Goal: Complete application form

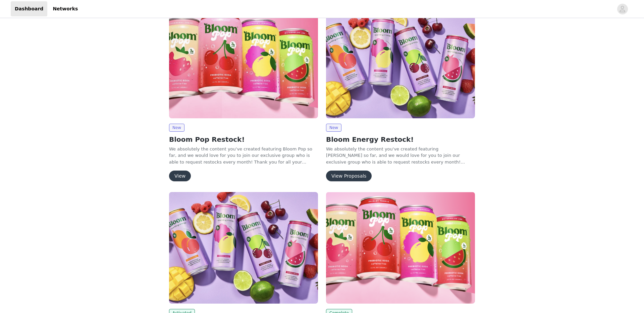
scroll to position [251, 0]
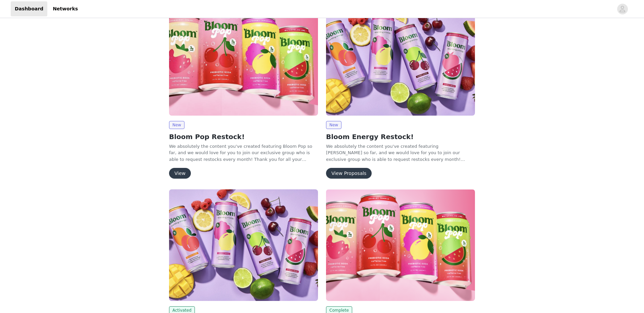
click at [356, 170] on button "View Proposals" at bounding box center [349, 173] width 46 height 11
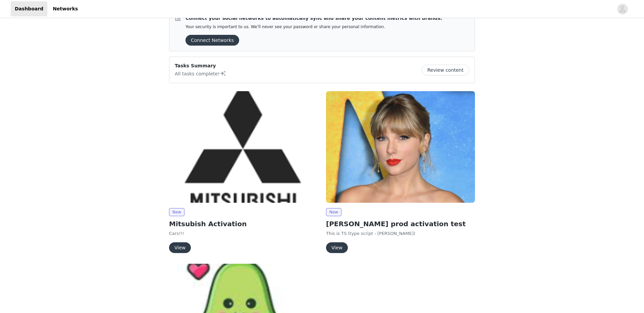
scroll to position [77, 0]
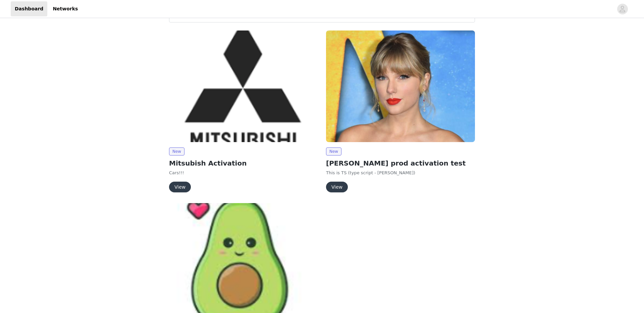
click at [338, 186] on button "View" at bounding box center [337, 187] width 22 height 11
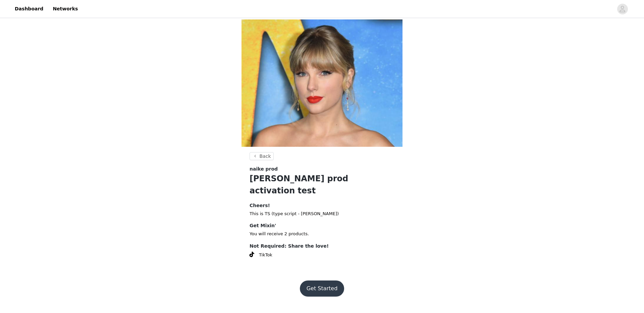
click at [328, 281] on button "Get Started" at bounding box center [322, 289] width 45 height 16
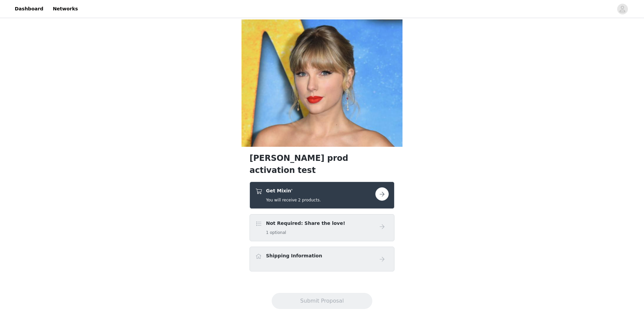
click at [378, 188] on button "button" at bounding box center [381, 194] width 13 height 13
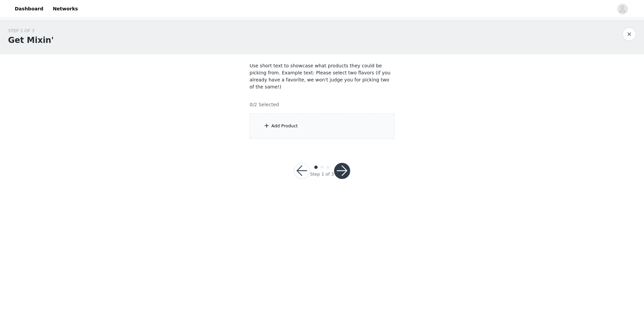
click at [317, 117] on div "Add Product" at bounding box center [322, 126] width 145 height 25
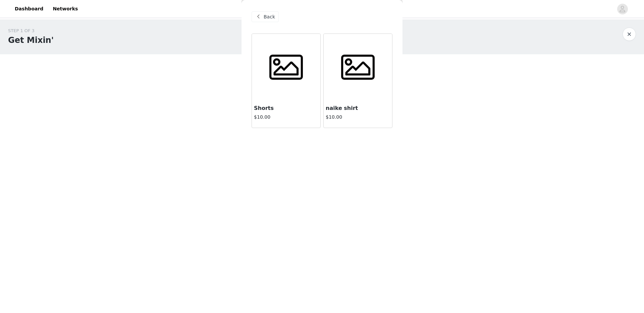
click at [287, 81] on span at bounding box center [286, 68] width 42 height 34
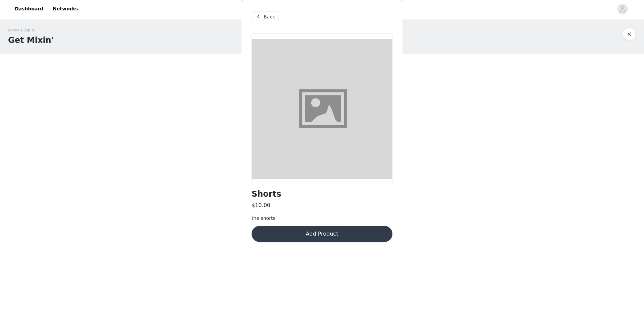
click at [326, 238] on button "Add Product" at bounding box center [322, 234] width 141 height 16
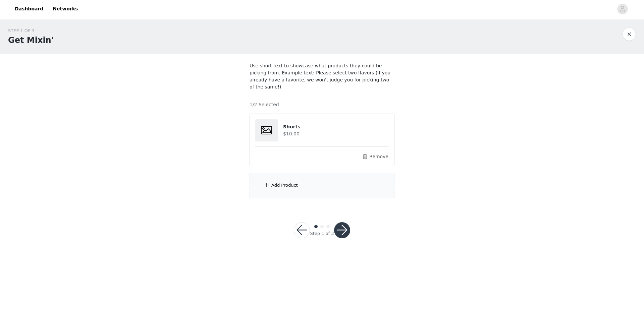
click at [341, 223] on button "button" at bounding box center [342, 230] width 16 height 16
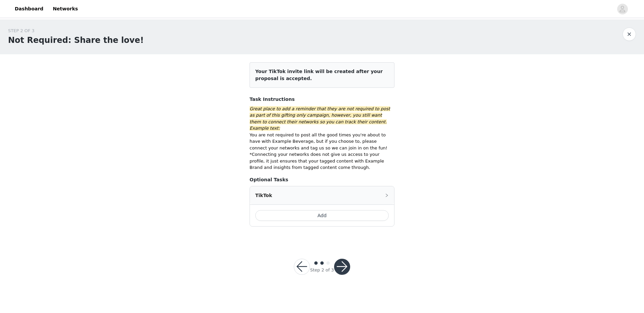
click at [342, 261] on button "button" at bounding box center [342, 267] width 16 height 16
click at [344, 259] on button "button" at bounding box center [342, 267] width 16 height 16
click at [319, 210] on button "Add" at bounding box center [322, 215] width 134 height 11
click at [345, 260] on button "button" at bounding box center [342, 267] width 16 height 16
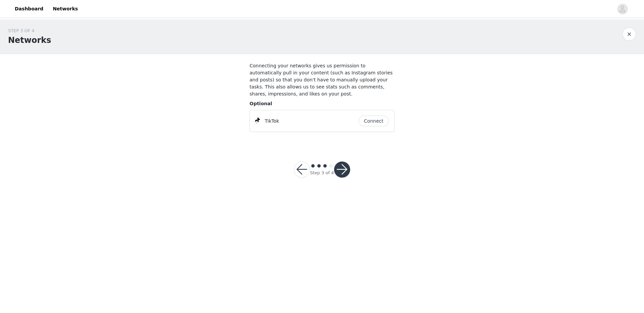
click at [340, 169] on button "button" at bounding box center [342, 170] width 16 height 16
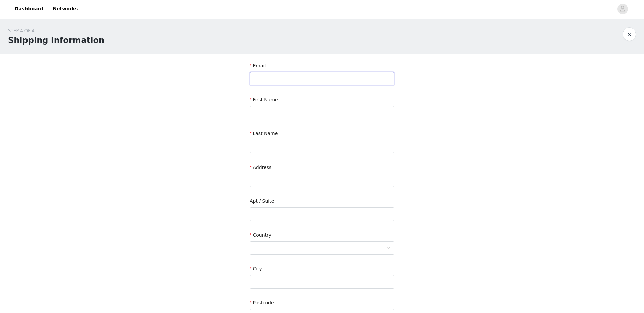
click at [280, 76] on input "text" at bounding box center [322, 78] width 145 height 13
paste input "marcelo.noguti+prod19@grin.co"
type input "marcelo.noguti+prod19@grin.co"
click at [285, 111] on input "text" at bounding box center [322, 112] width 145 height 13
type input "Marcelo"
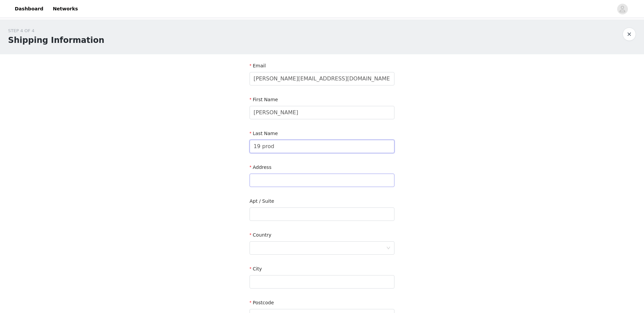
type input "19 prod"
click at [285, 178] on input "text" at bounding box center [322, 180] width 145 height 13
type input "Rua"
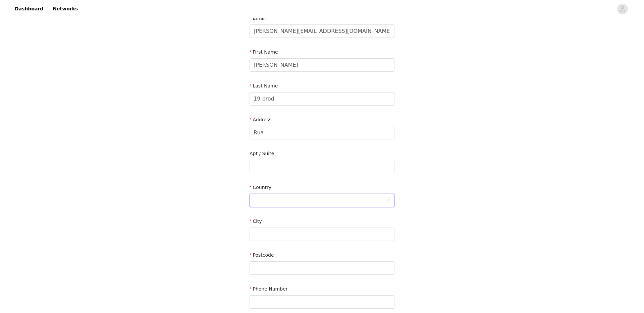
scroll to position [83, 0]
click at [290, 159] on div at bounding box center [320, 165] width 133 height 13
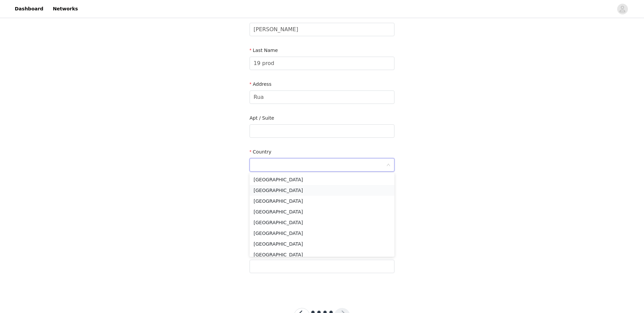
click at [284, 185] on li "Canada" at bounding box center [322, 190] width 145 height 11
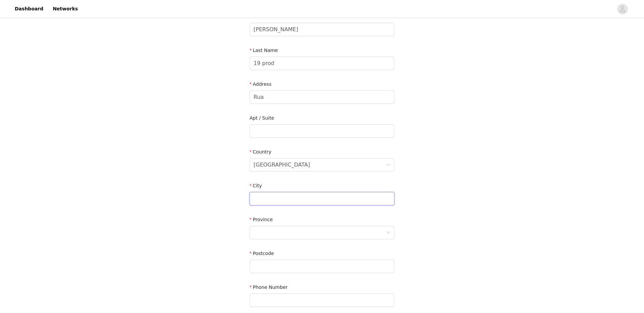
click at [281, 196] on input "text" at bounding box center [322, 198] width 145 height 13
type input "Toronto"
click at [271, 228] on div at bounding box center [320, 232] width 133 height 13
type input "onta"
click at [271, 247] on li "Ontario" at bounding box center [322, 247] width 145 height 11
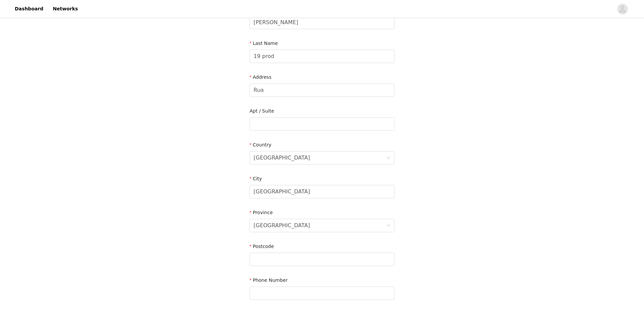
scroll to position [144, 0]
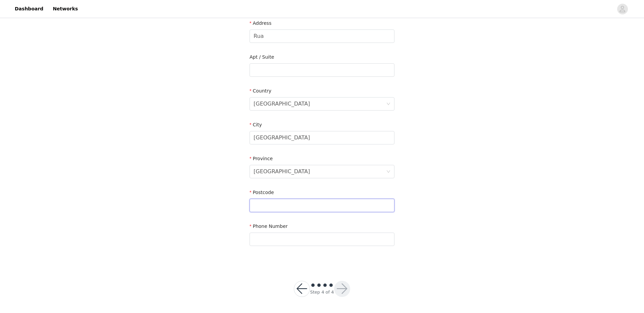
click at [274, 200] on input "text" at bounding box center [322, 205] width 145 height 13
type input "123456"
click at [294, 239] on input "text" at bounding box center [322, 239] width 145 height 13
type input "123456"
click at [341, 286] on button "button" at bounding box center [342, 289] width 16 height 16
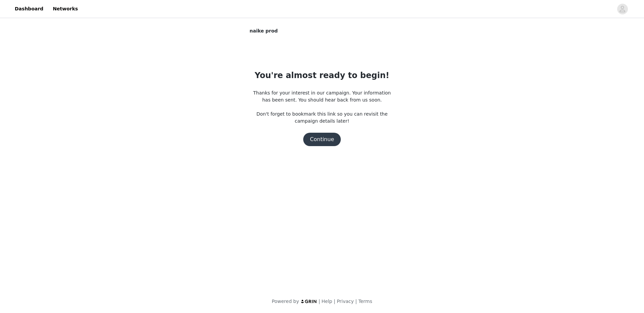
click at [325, 141] on button "Continue" at bounding box center [322, 139] width 38 height 13
